Goal: Task Accomplishment & Management: Manage account settings

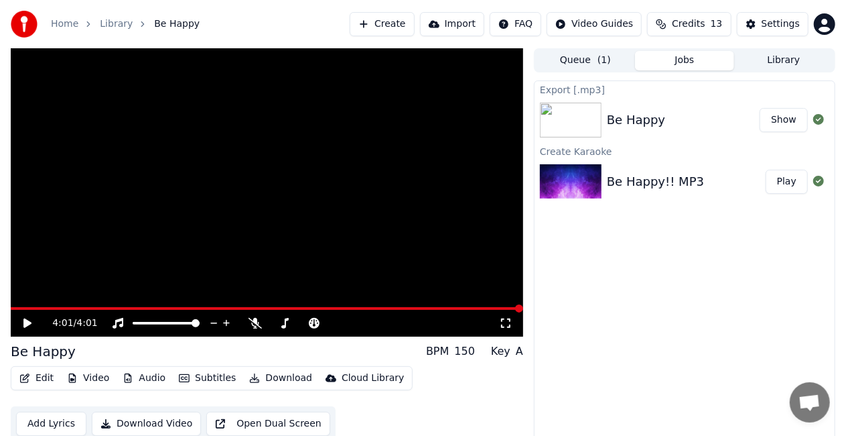
click at [26, 322] on icon at bounding box center [27, 322] width 8 height 9
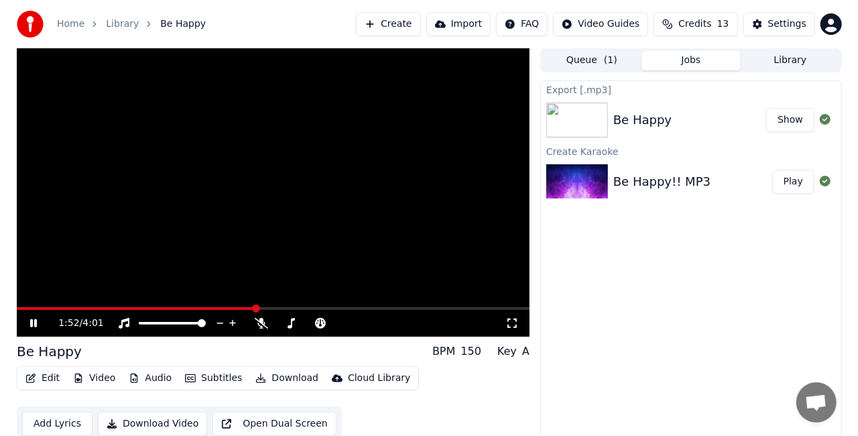
scroll to position [15, 0]
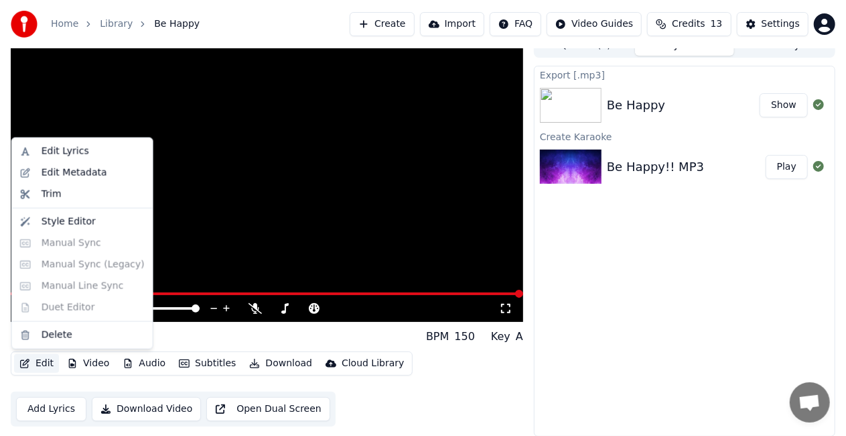
click at [35, 362] on button "Edit" at bounding box center [36, 363] width 45 height 19
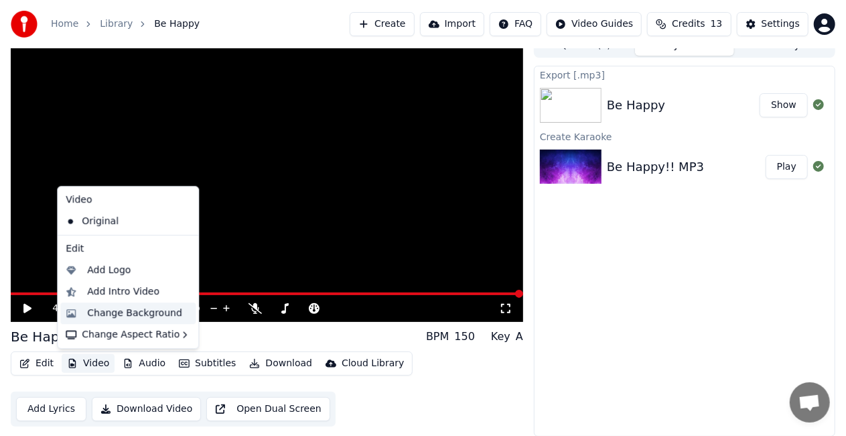
click at [122, 312] on div "Change Background" at bounding box center [134, 312] width 95 height 13
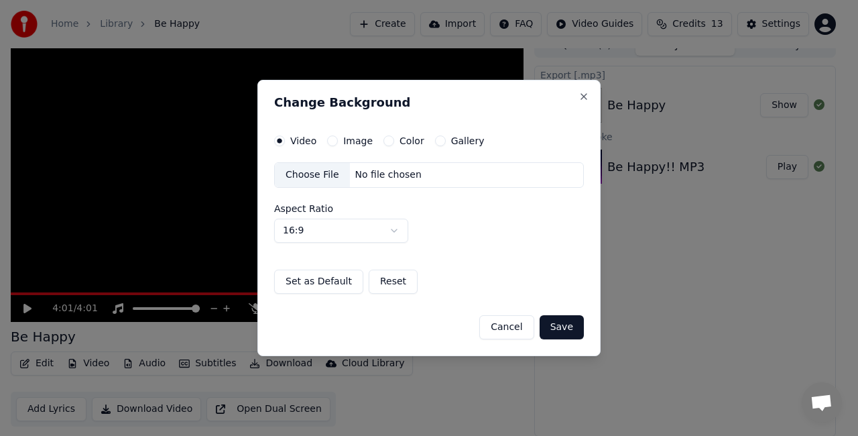
click at [385, 140] on button "Color" at bounding box center [388, 140] width 11 height 11
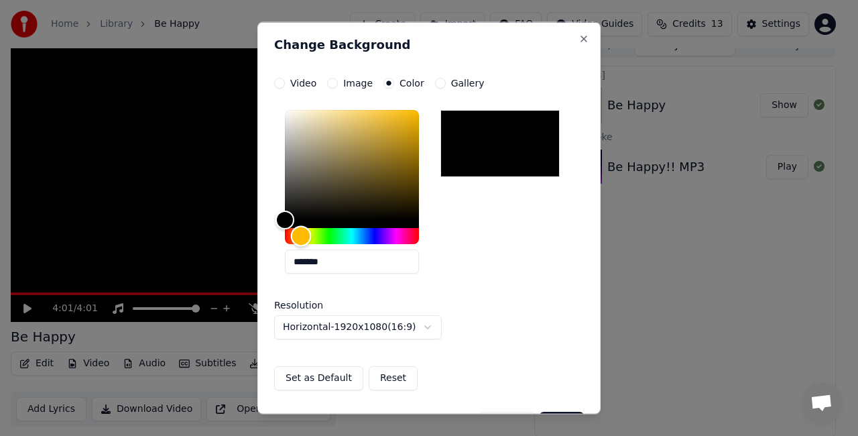
click at [301, 235] on div "Hue" at bounding box center [352, 236] width 134 height 16
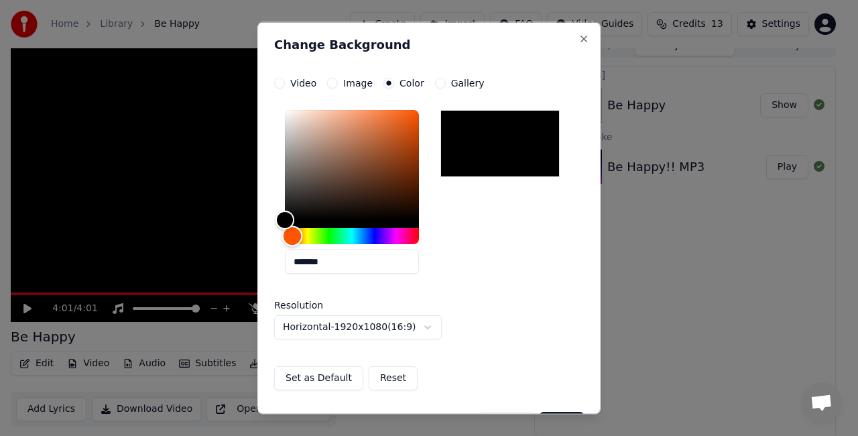
click at [292, 235] on div "Hue" at bounding box center [292, 235] width 21 height 21
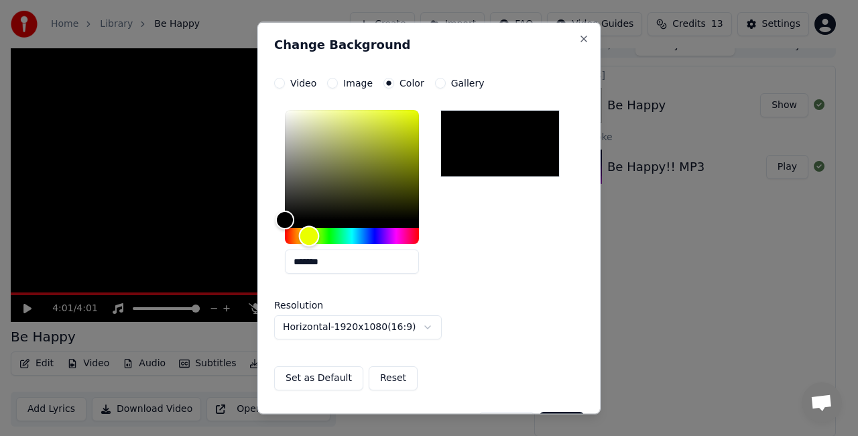
click at [309, 236] on div "Hue" at bounding box center [352, 236] width 134 height 16
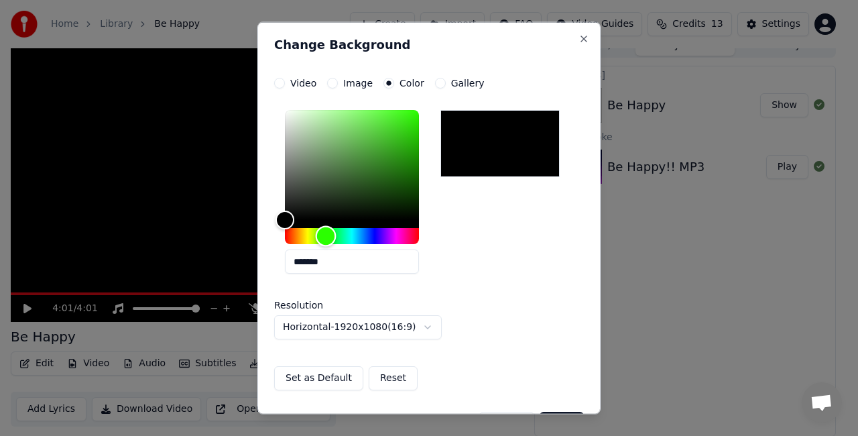
click at [326, 235] on div "Hue" at bounding box center [352, 236] width 134 height 16
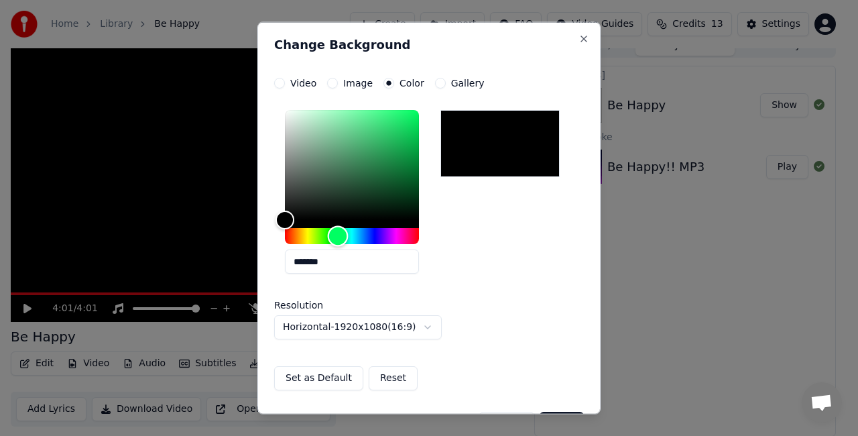
click at [338, 235] on div "Hue" at bounding box center [352, 236] width 134 height 16
click at [415, 235] on div "Hue" at bounding box center [352, 236] width 134 height 16
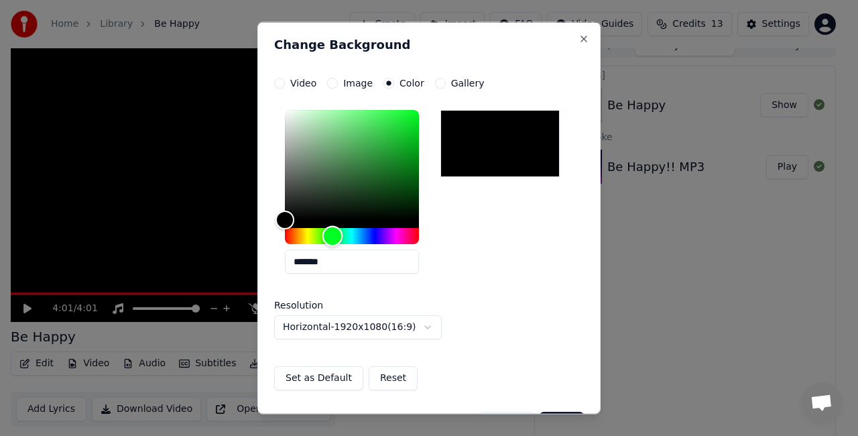
click at [332, 233] on div "Hue" at bounding box center [352, 236] width 134 height 16
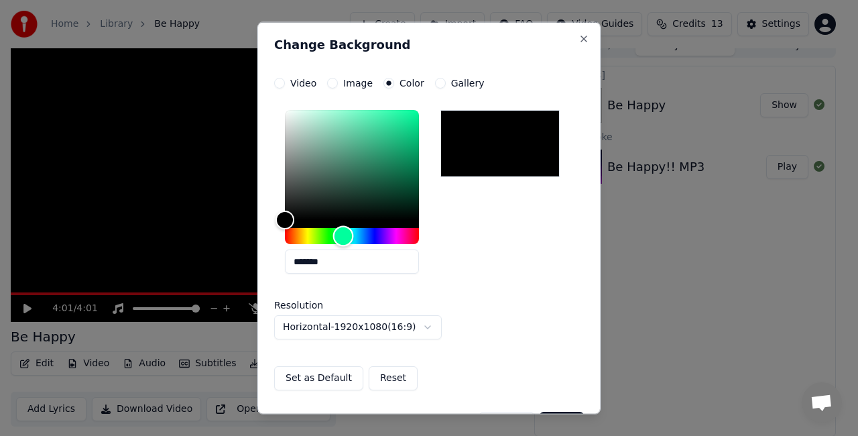
click at [343, 233] on div "Hue" at bounding box center [352, 236] width 134 height 16
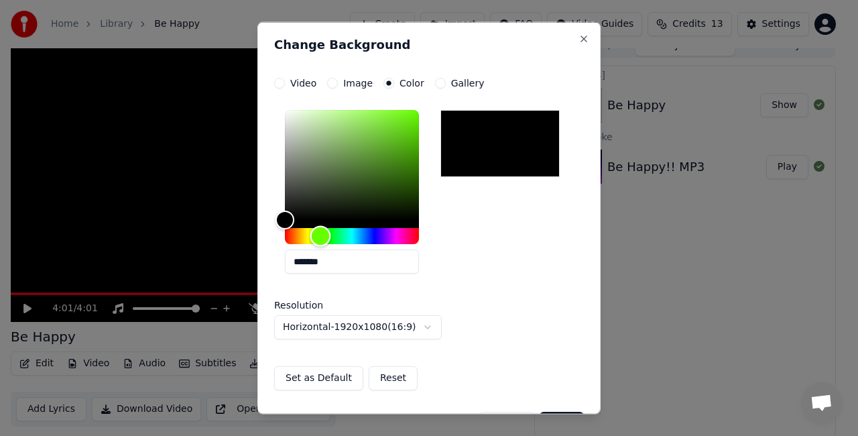
click at [320, 236] on div "Hue" at bounding box center [352, 236] width 134 height 16
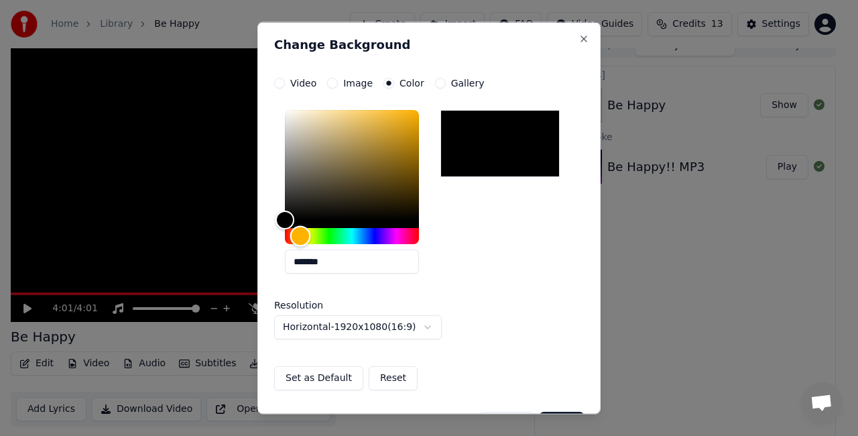
click at [300, 233] on div "Hue" at bounding box center [352, 236] width 134 height 16
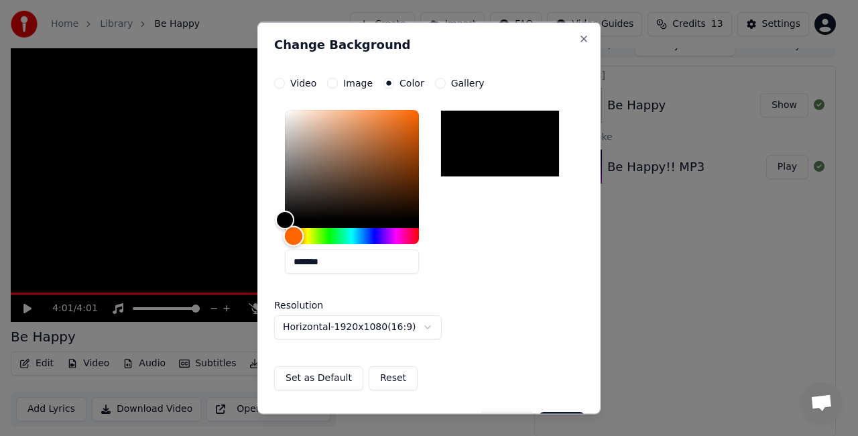
click at [294, 235] on div "Hue" at bounding box center [293, 235] width 21 height 21
click at [332, 83] on button "Image" at bounding box center [332, 83] width 11 height 11
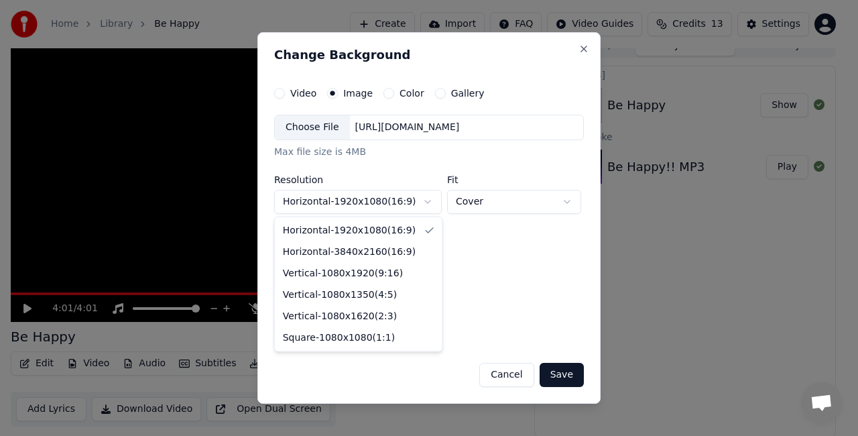
click at [429, 201] on body "**********" at bounding box center [423, 203] width 846 height 436
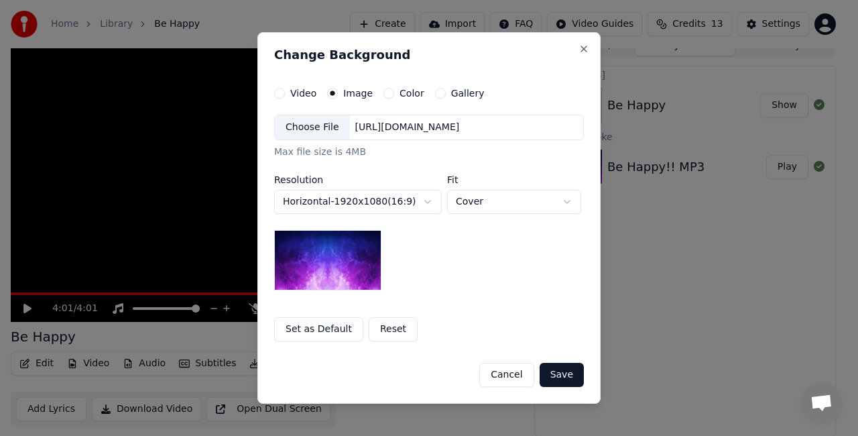
click at [429, 201] on body "**********" at bounding box center [423, 203] width 846 height 436
click at [435, 96] on button "Gallery" at bounding box center [440, 93] width 11 height 11
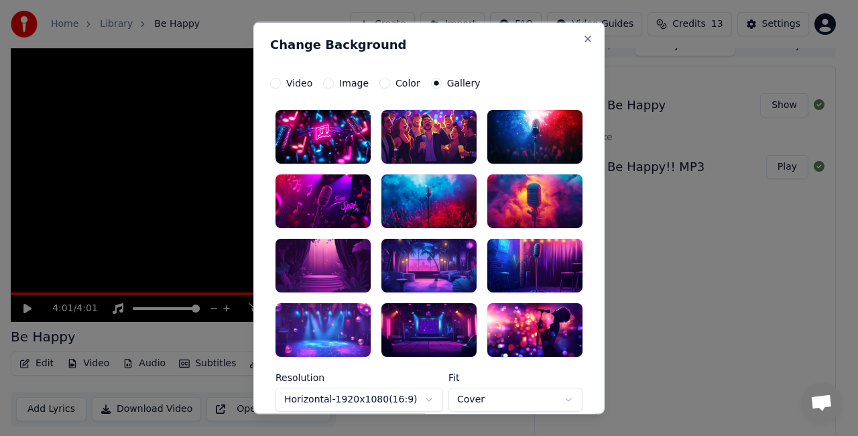
click at [437, 132] on div at bounding box center [428, 137] width 95 height 54
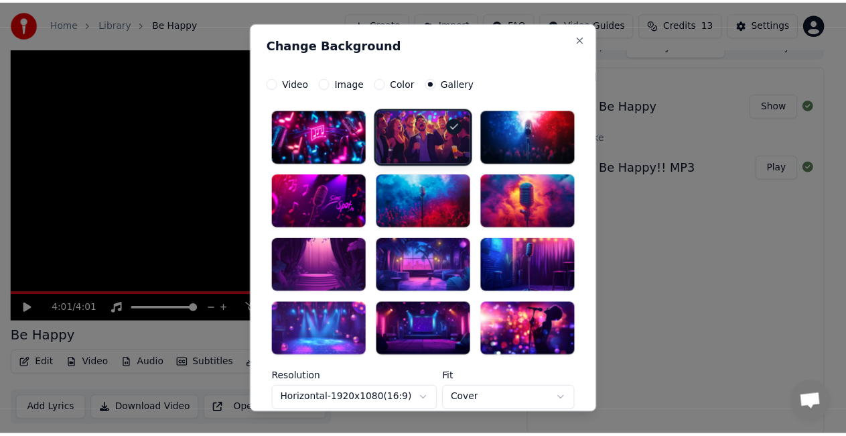
scroll to position [115, 0]
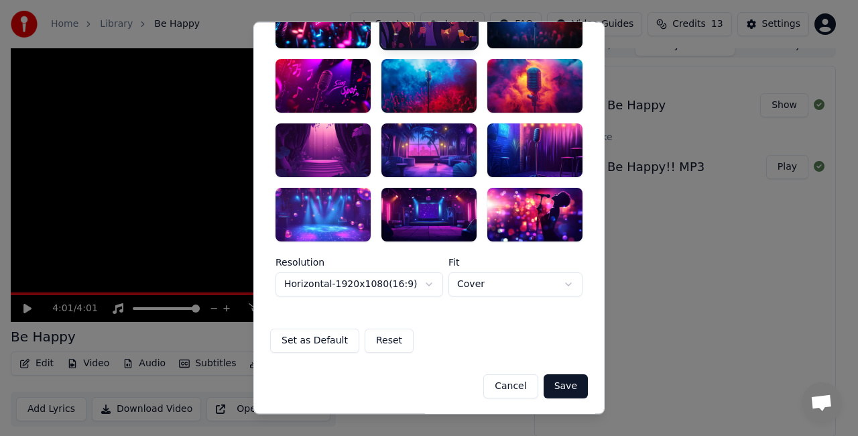
click at [563, 385] on button "Save" at bounding box center [565, 386] width 44 height 24
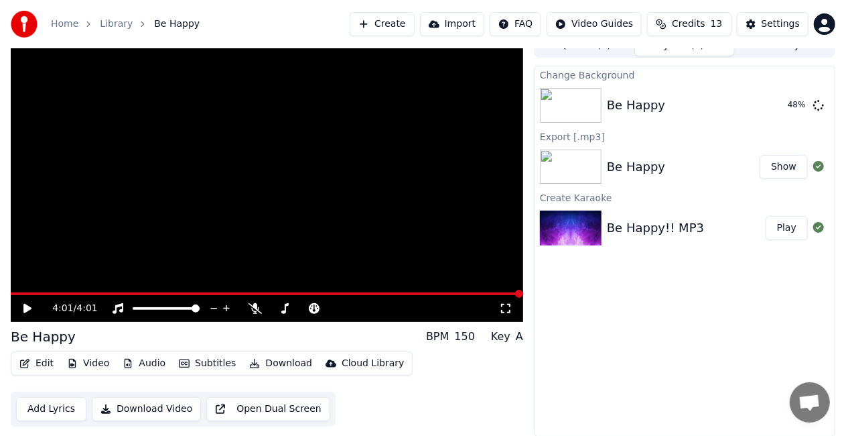
scroll to position [0, 0]
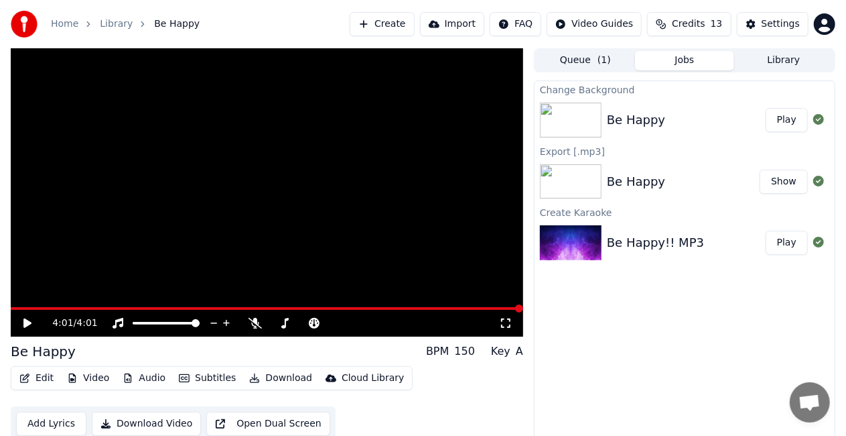
click at [788, 117] on button "Play" at bounding box center [787, 120] width 42 height 24
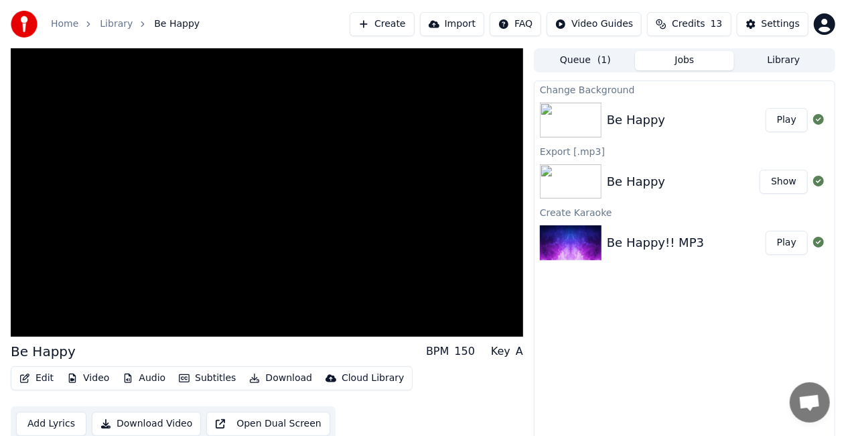
scroll to position [15, 0]
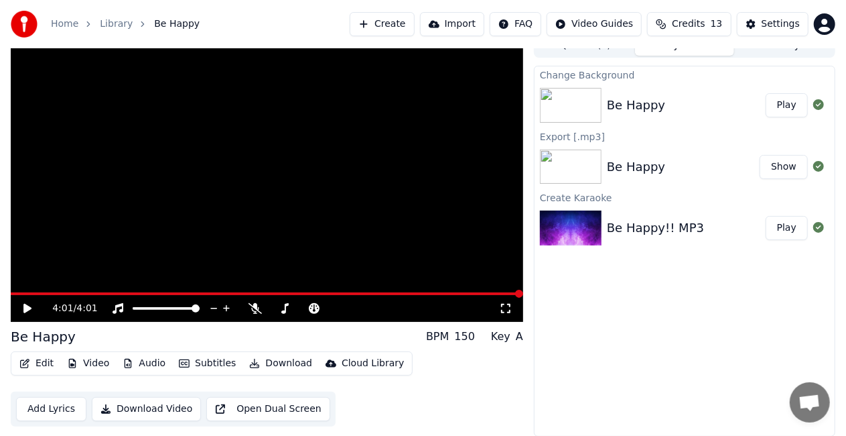
click at [142, 411] on button "Download Video" at bounding box center [146, 409] width 109 height 24
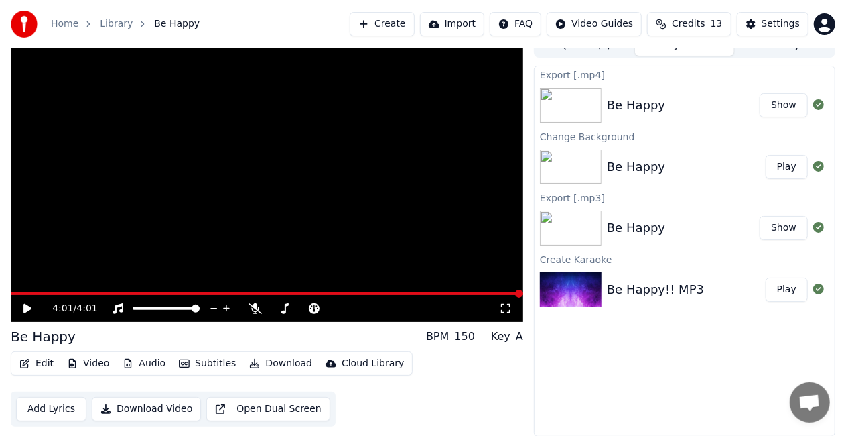
scroll to position [0, 0]
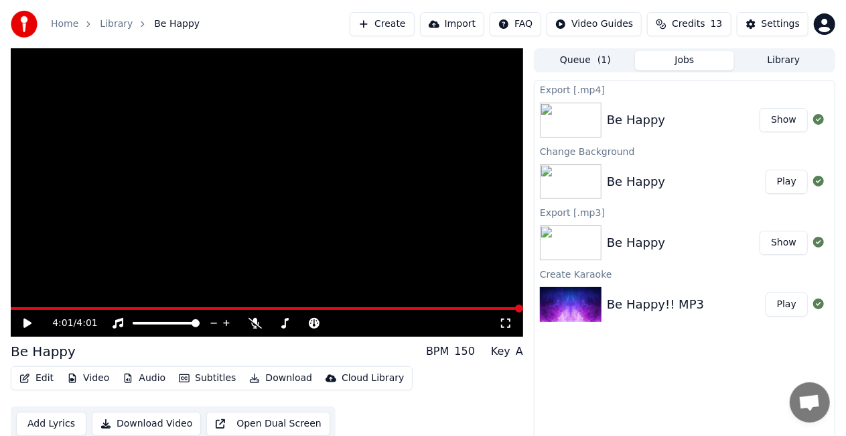
click at [575, 232] on img at bounding box center [571, 242] width 62 height 35
click at [788, 241] on button "Show" at bounding box center [784, 243] width 48 height 24
